Goal: Information Seeking & Learning: Understand process/instructions

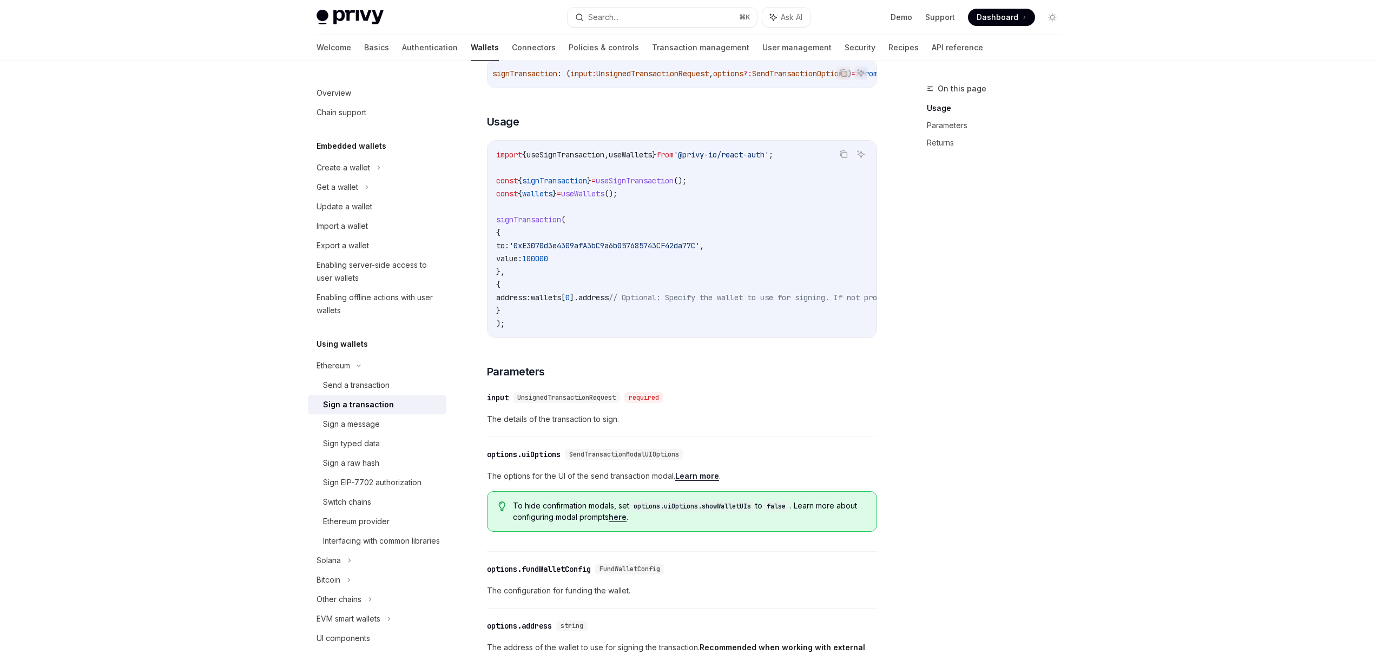
scroll to position [158, 0]
click at [362, 197] on div "Solana" at bounding box center [377, 186] width 138 height 19
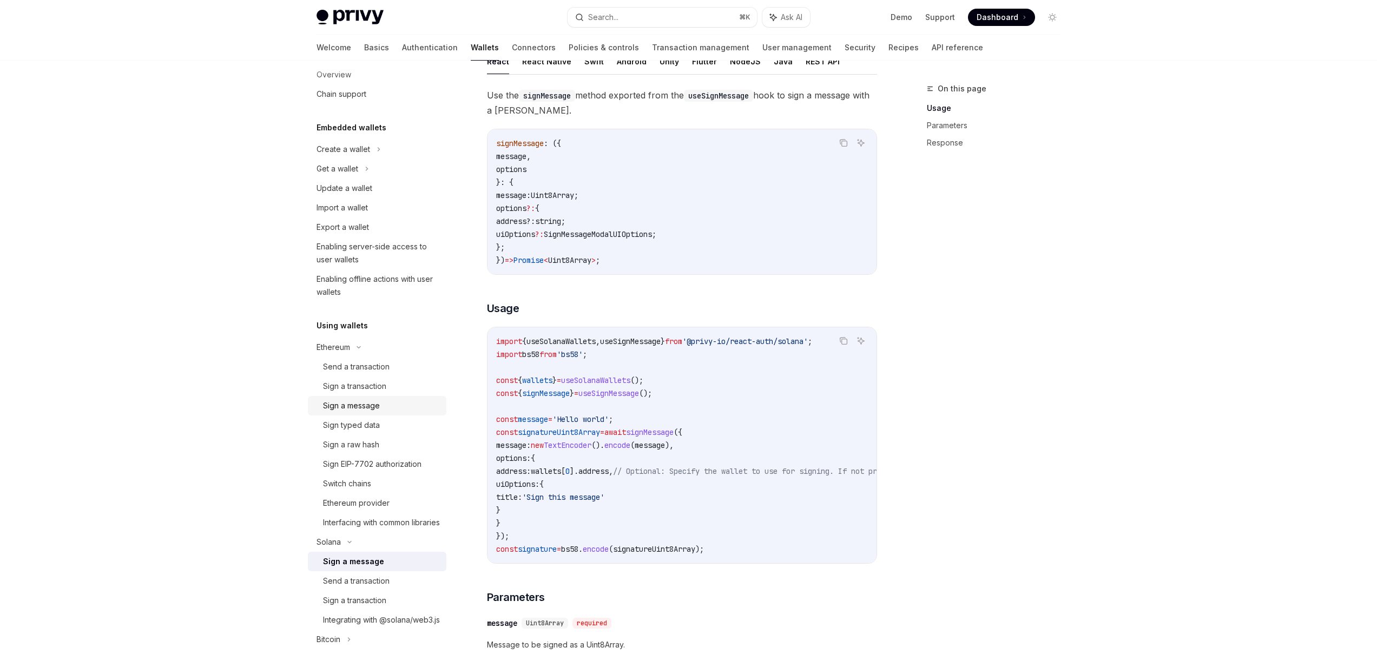
scroll to position [151, 0]
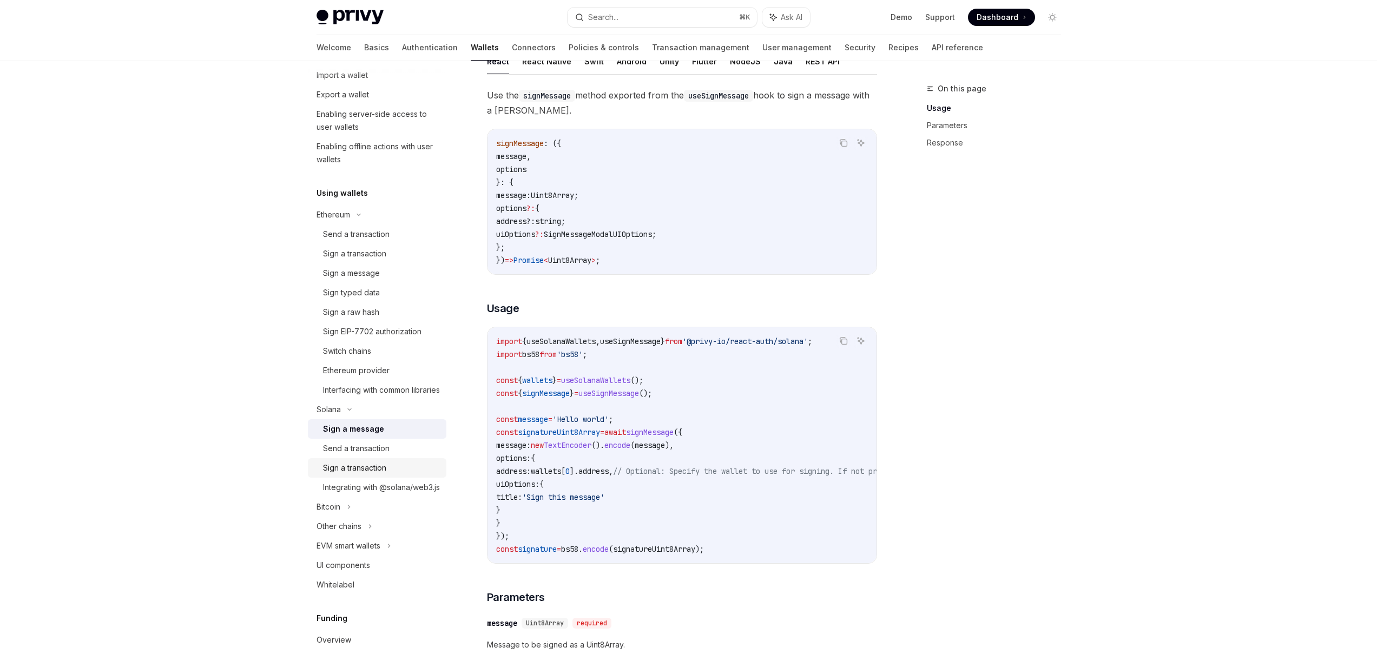
click at [348, 474] on div "Sign a transaction" at bounding box center [354, 467] width 63 height 13
type textarea "*"
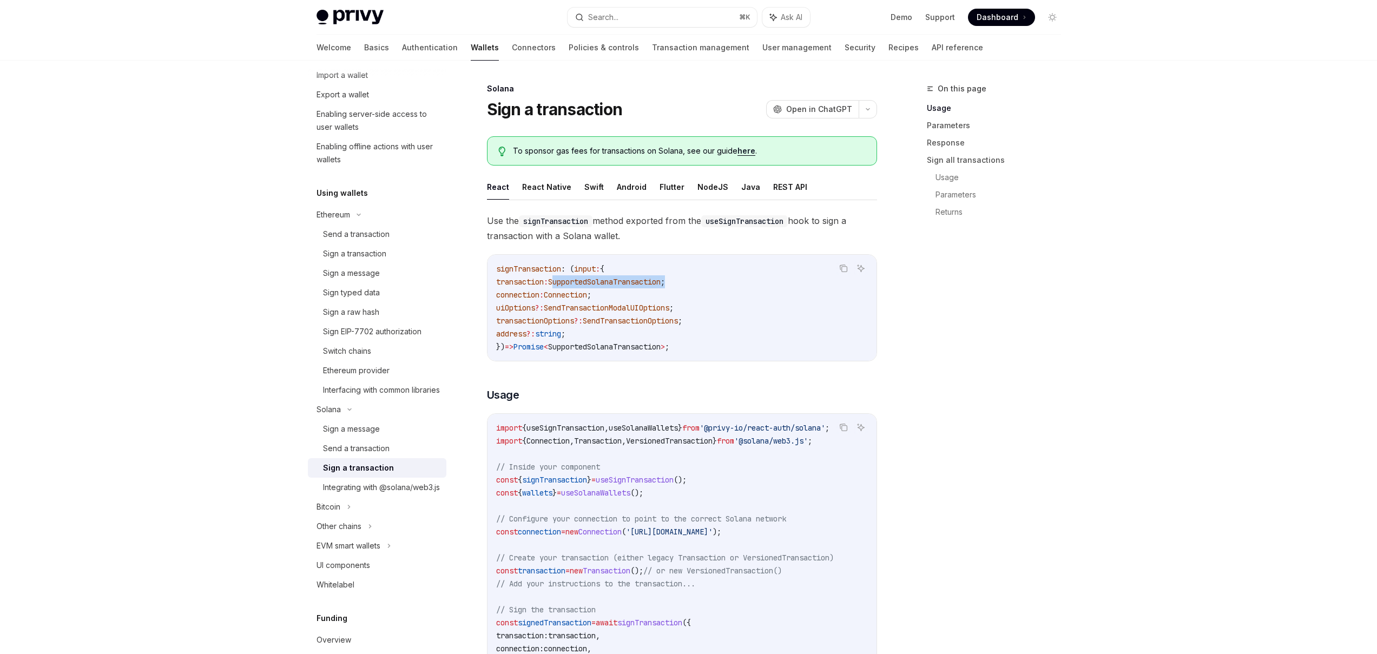
drag, startPoint x: 564, startPoint y: 283, endPoint x: 697, endPoint y: 277, distance: 133.7
click at [697, 277] on code "signTransaction : ( input : { transaction : SupportedSolanaTransaction ; connec…" at bounding box center [682, 307] width 372 height 91
click at [620, 291] on code "signTransaction : ( input : { transaction : SupportedSolanaTransaction ; connec…" at bounding box center [682, 307] width 372 height 91
click at [642, 318] on span "SendTransactionOptions" at bounding box center [630, 321] width 95 height 10
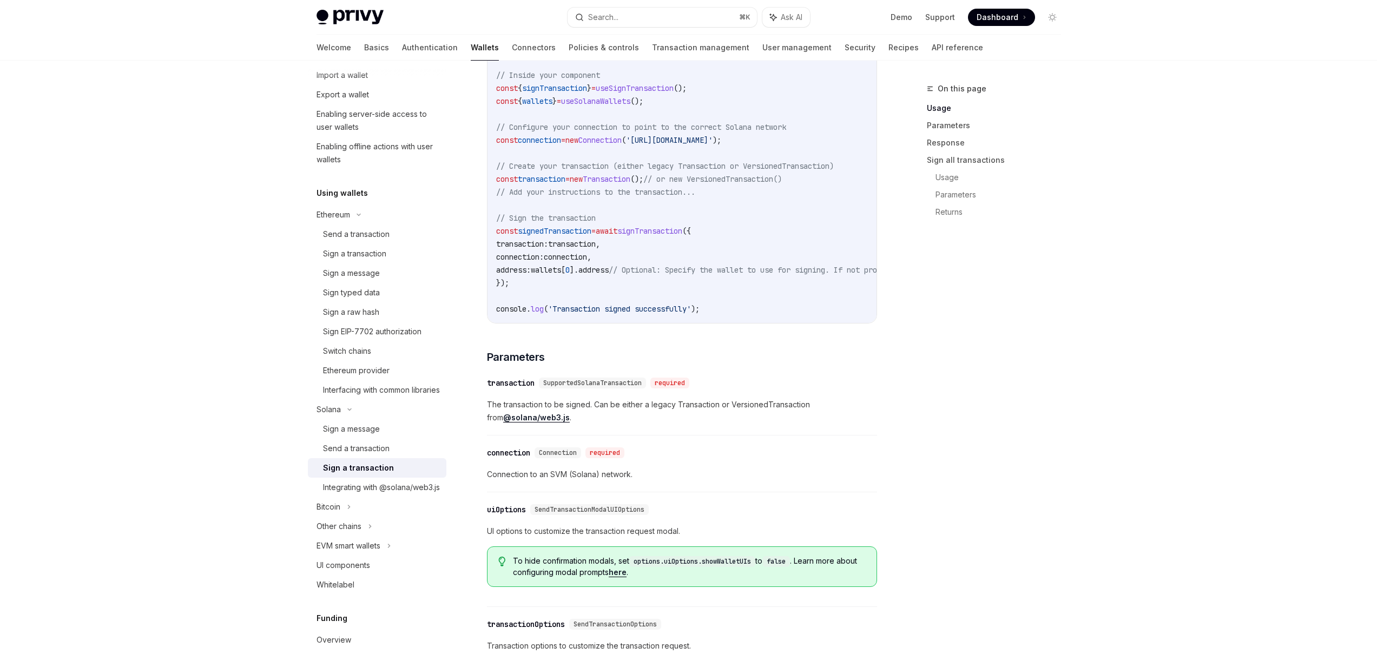
scroll to position [23, 0]
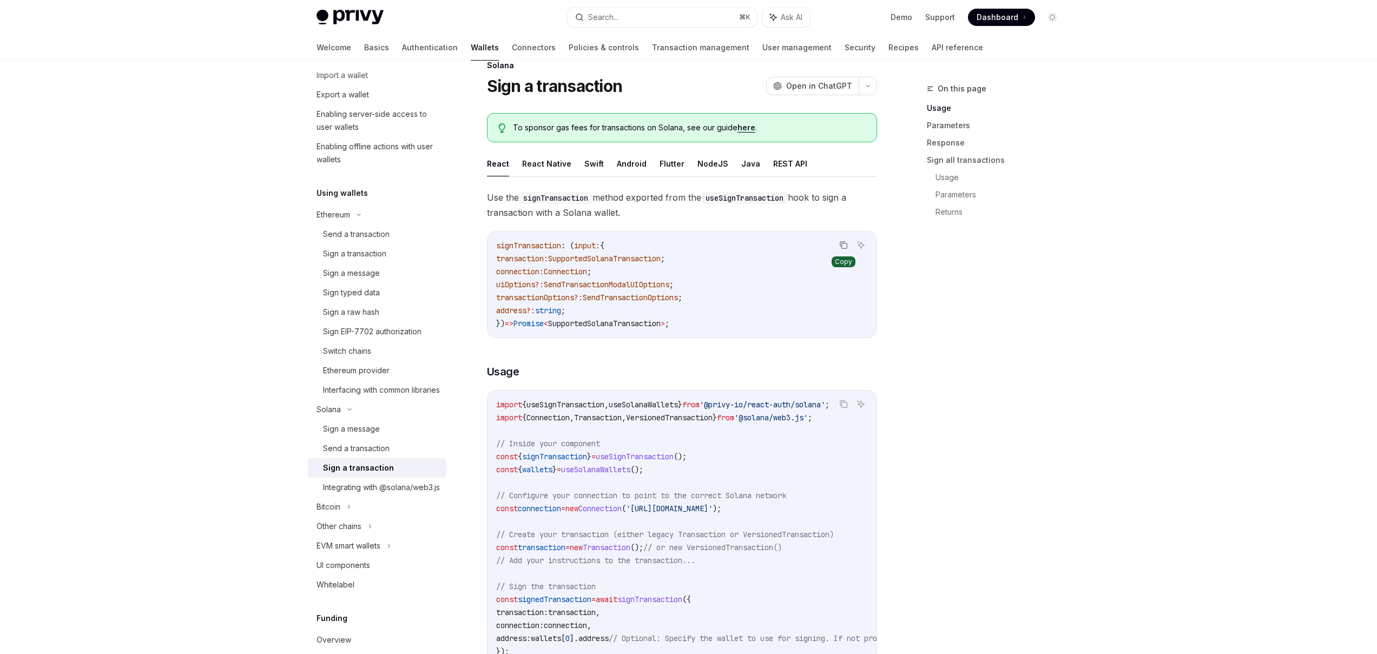
click at [841, 245] on icon "Copy the contents from the code block" at bounding box center [843, 245] width 5 height 5
